Goal: Navigation & Orientation: Find specific page/section

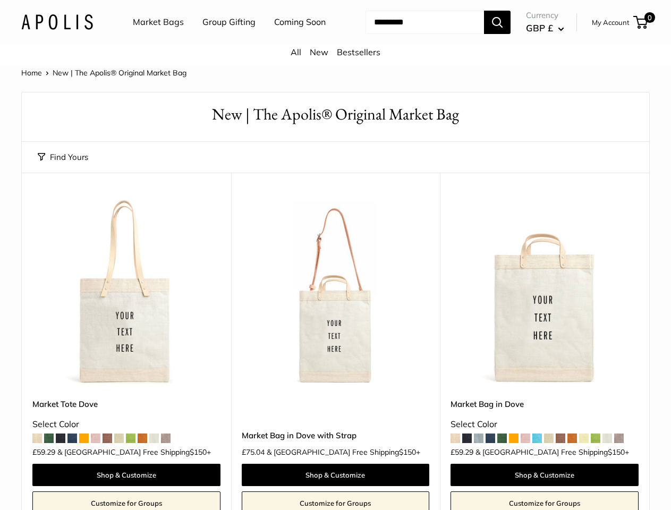
click at [335, 39] on nav "Market Bags Group Gifting Coming Soon" at bounding box center [239, 22] width 254 height 34
click at [226, 39] on ul "Market Bags Group Gifting Coming Soon" at bounding box center [238, 22] width 211 height 34
click at [412, 34] on input "Search..." at bounding box center [424, 22] width 118 height 23
click at [63, 165] on button "Find Yours" at bounding box center [63, 157] width 50 height 15
